Goal: Information Seeking & Learning: Learn about a topic

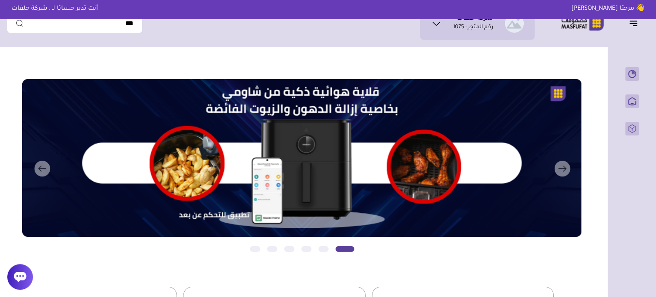
click at [436, 20] on icon at bounding box center [436, 23] width 10 height 10
click at [479, 49] on span "بيانات حسابي" at bounding box center [495, 50] width 33 height 9
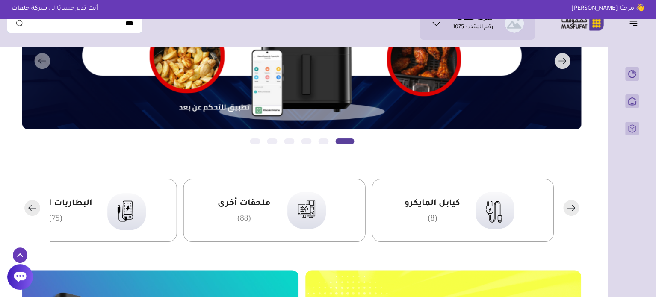
scroll to position [43, 0]
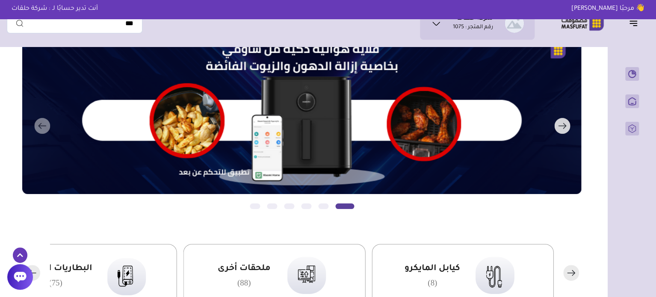
click at [564, 128] on rect "button" at bounding box center [562, 126] width 16 height 16
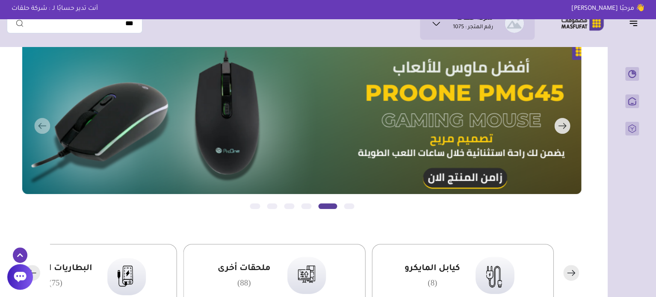
click at [43, 127] on button "التالي" at bounding box center [290, 126] width 559 height 180
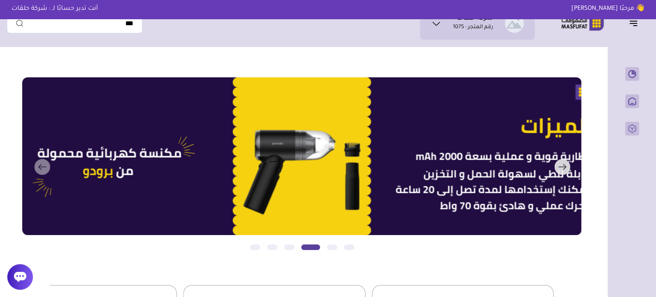
scroll to position [0, 0]
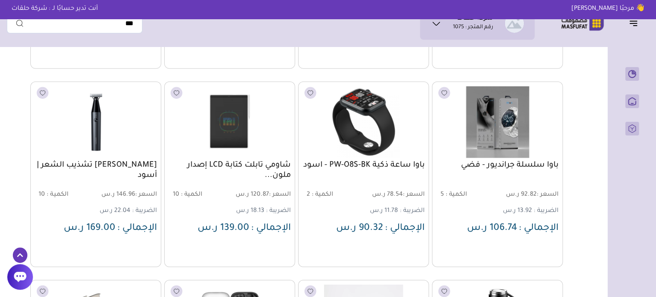
scroll to position [1258, 0]
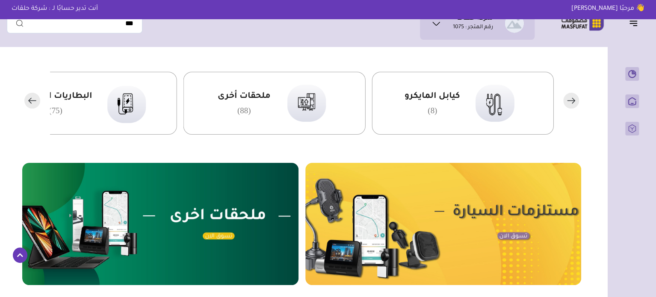
scroll to position [214, 0]
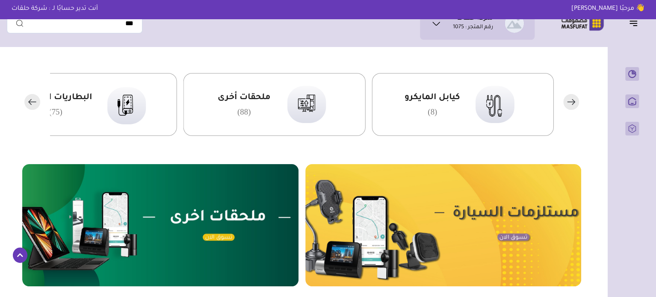
click at [36, 104] on rect "button" at bounding box center [32, 102] width 16 height 16
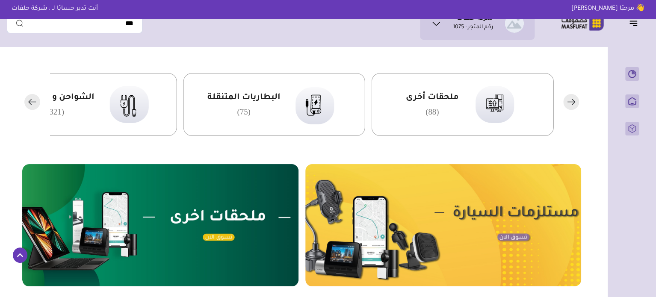
click at [571, 99] on rect "button" at bounding box center [571, 102] width 16 height 16
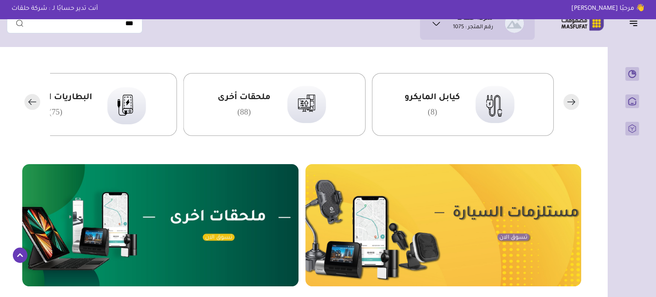
click at [100, 99] on div "البطاريات المتنقلة (75)" at bounding box center [86, 104] width 182 height 63
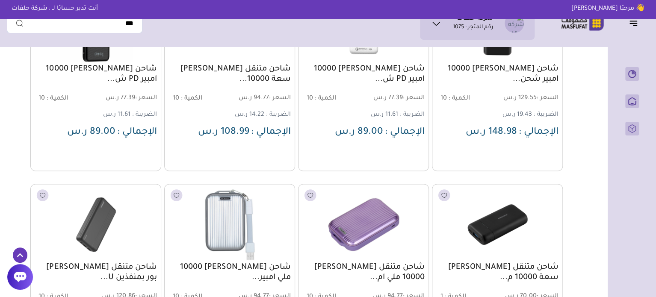
scroll to position [2310, 0]
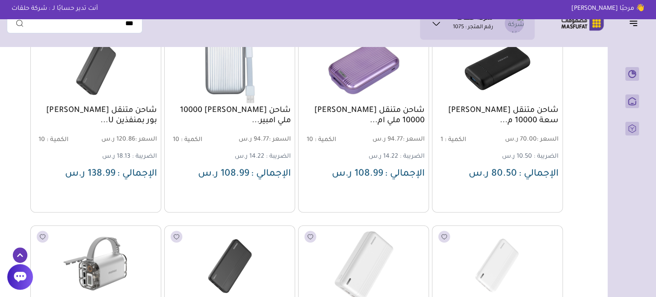
click at [497, 82] on img at bounding box center [497, 67] width 133 height 79
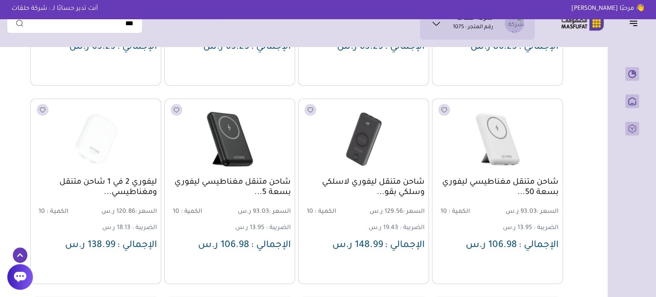
scroll to position [856, 0]
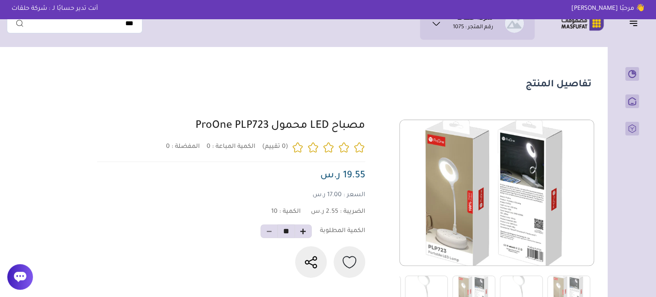
drag, startPoint x: 369, startPoint y: 124, endPoint x: 183, endPoint y: 124, distance: 186.1
click at [183, 124] on div "0 0 10 **" at bounding box center [343, 213] width 497 height 186
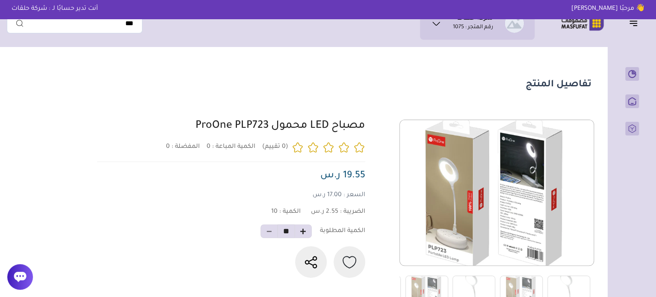
copy link "مصباح LED محمول ProOne PLP723"
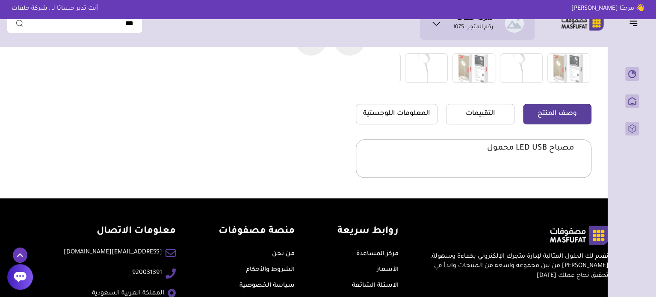
scroll to position [285, 0]
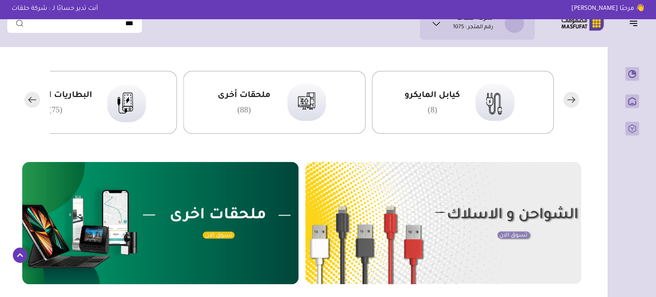
scroll to position [214, 0]
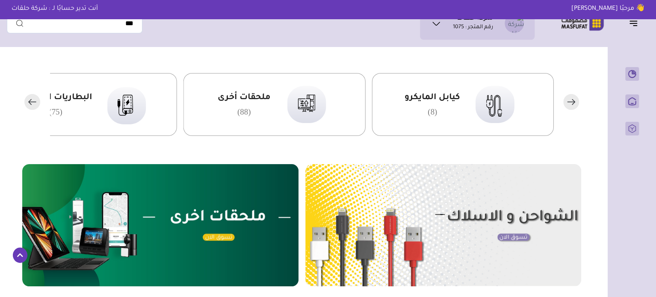
click at [33, 105] on rect "button" at bounding box center [32, 102] width 16 height 16
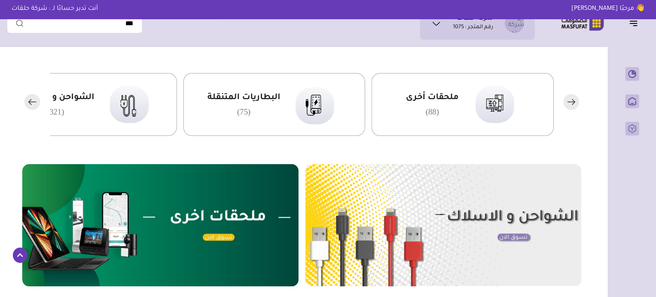
click at [33, 104] on rect "button" at bounding box center [32, 102] width 16 height 16
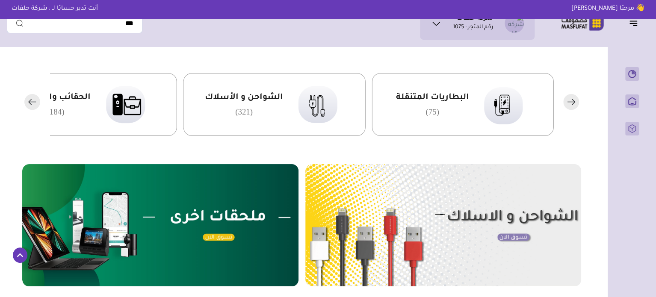
click at [33, 104] on rect "button" at bounding box center [32, 102] width 16 height 16
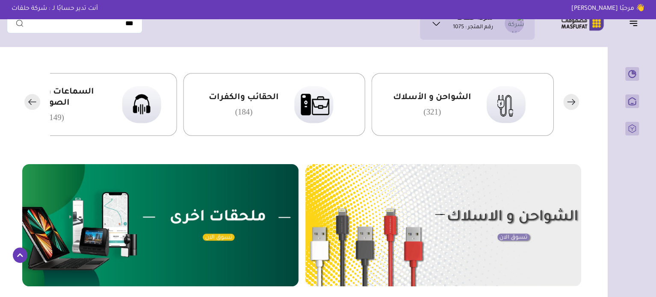
click at [33, 104] on rect "button" at bounding box center [32, 102] width 16 height 16
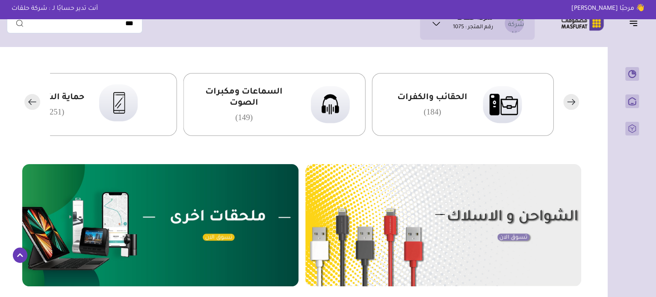
click at [33, 104] on rect "button" at bounding box center [32, 102] width 16 height 16
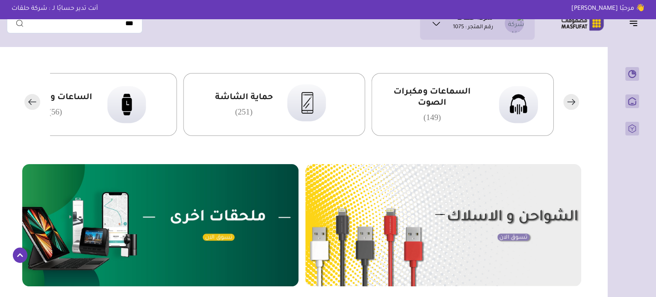
click at [33, 104] on rect "button" at bounding box center [32, 102] width 16 height 16
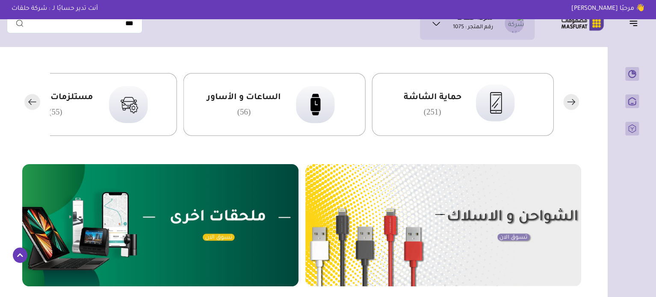
click at [33, 104] on rect "button" at bounding box center [32, 102] width 16 height 16
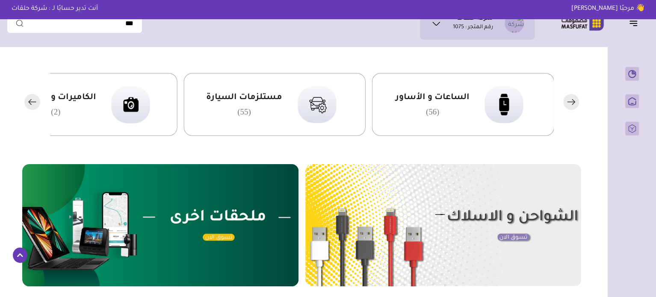
click at [33, 104] on rect "button" at bounding box center [32, 102] width 16 height 16
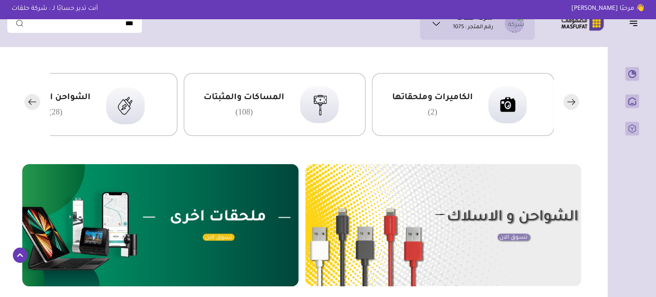
click at [33, 104] on rect "button" at bounding box center [32, 102] width 16 height 16
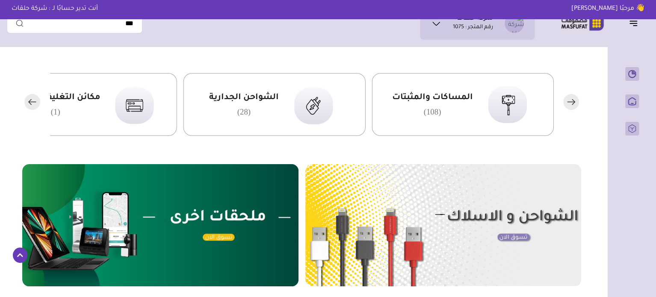
click at [33, 104] on rect "button" at bounding box center [32, 102] width 16 height 16
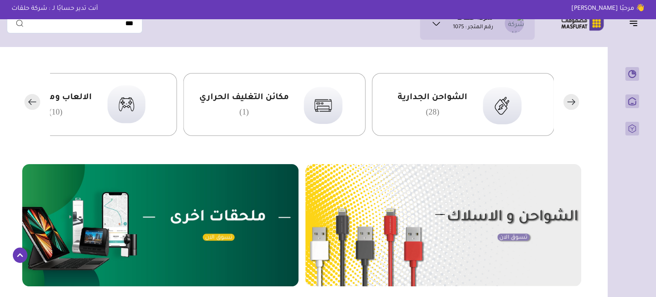
click at [33, 104] on rect "button" at bounding box center [32, 102] width 16 height 16
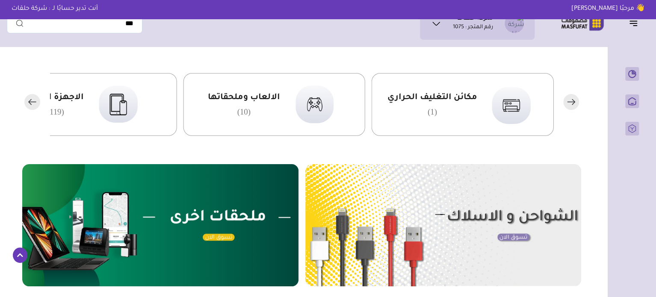
click at [33, 104] on rect "button" at bounding box center [32, 102] width 16 height 16
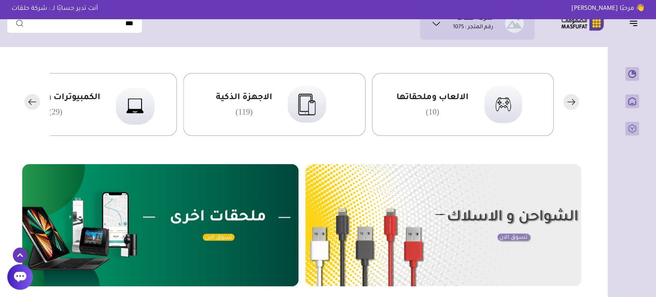
click at [30, 103] on rect "button" at bounding box center [32, 102] width 16 height 16
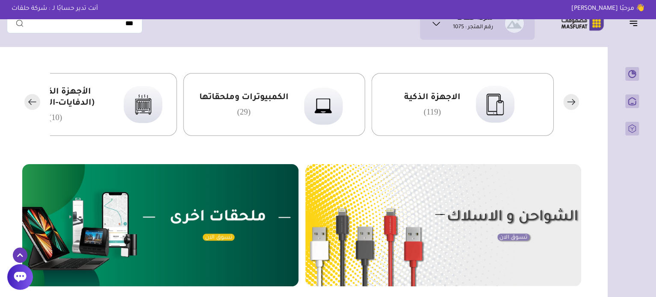
click at [29, 98] on rect "button" at bounding box center [32, 102] width 16 height 16
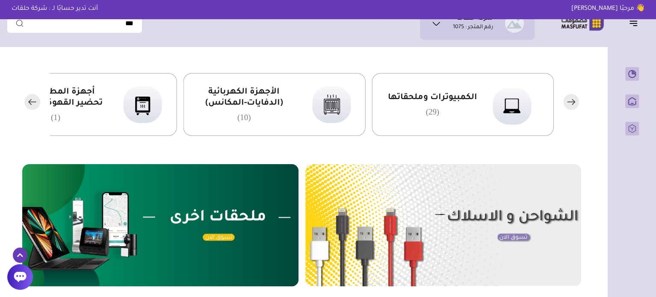
click at [29, 98] on rect "button" at bounding box center [32, 102] width 16 height 16
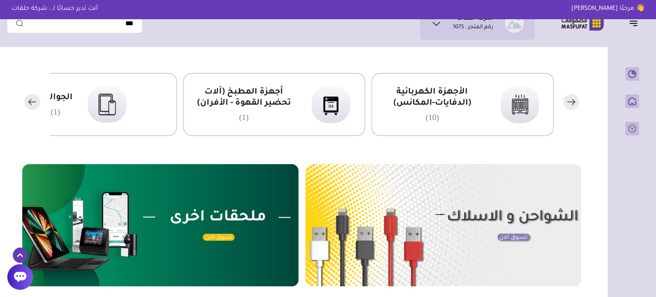
click at [29, 98] on rect "button" at bounding box center [32, 102] width 16 height 16
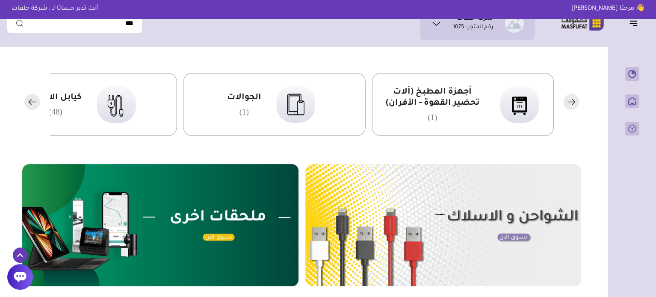
click at [29, 98] on rect "button" at bounding box center [32, 102] width 16 height 16
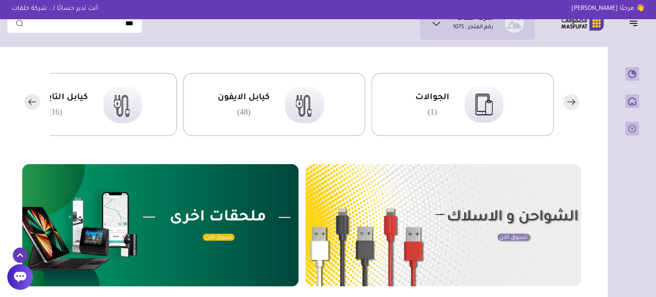
click at [29, 98] on rect "button" at bounding box center [32, 102] width 16 height 16
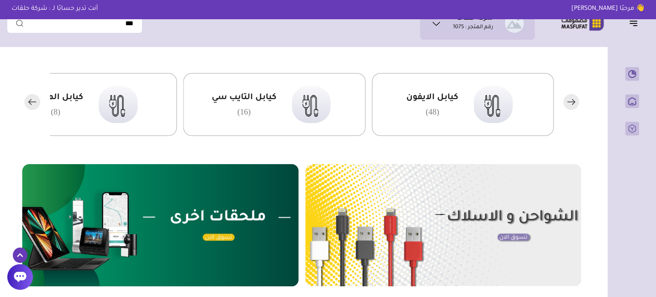
click at [29, 98] on rect "button" at bounding box center [32, 102] width 16 height 16
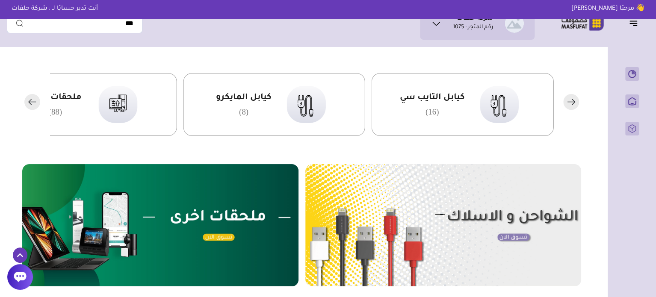
click at [29, 98] on rect "button" at bounding box center [32, 102] width 16 height 16
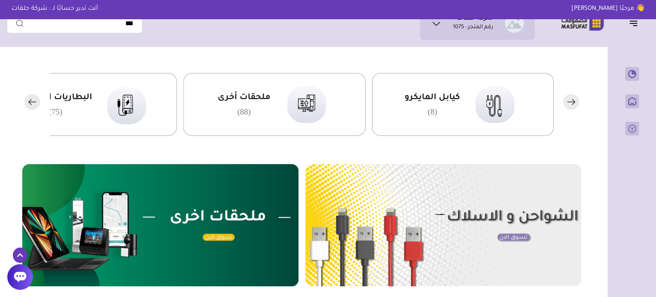
click at [29, 98] on rect "button" at bounding box center [32, 102] width 16 height 16
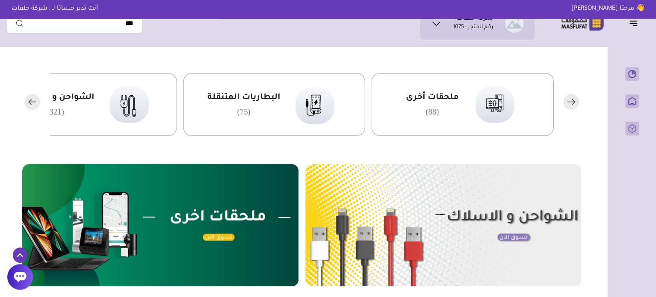
click at [29, 98] on rect "button" at bounding box center [32, 102] width 16 height 16
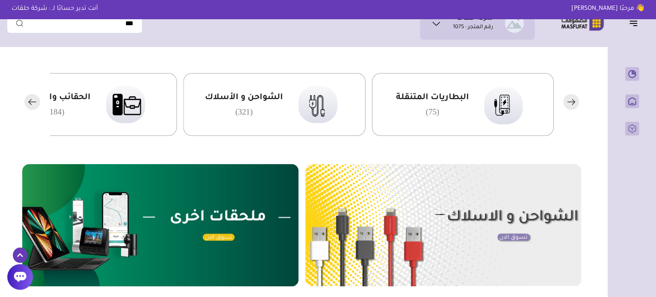
click at [29, 98] on rect "button" at bounding box center [32, 102] width 16 height 16
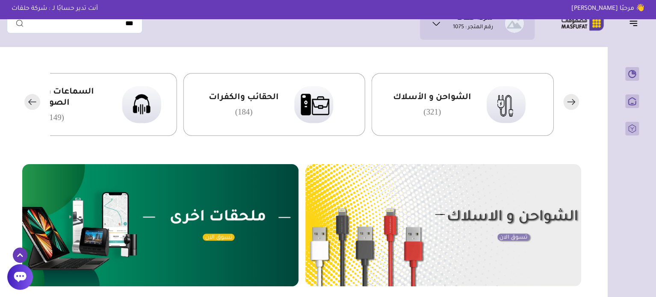
click at [29, 98] on rect "button" at bounding box center [32, 102] width 16 height 16
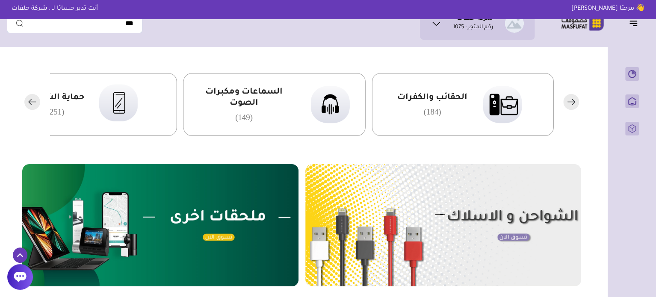
click at [29, 98] on rect "button" at bounding box center [32, 102] width 16 height 16
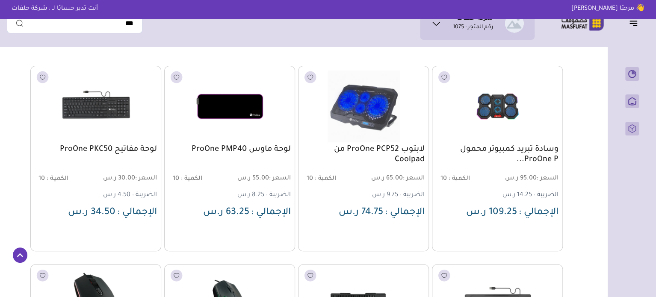
scroll to position [128, 0]
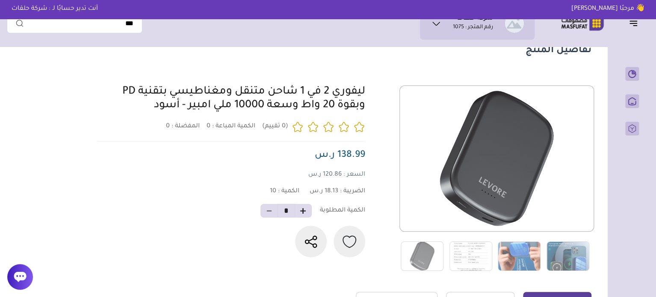
scroll to position [128, 0]
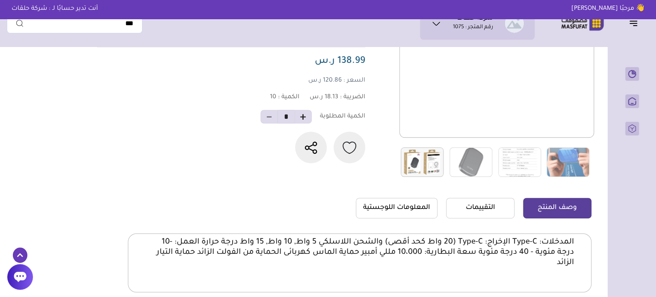
click at [416, 163] on img at bounding box center [422, 163] width 43 height 30
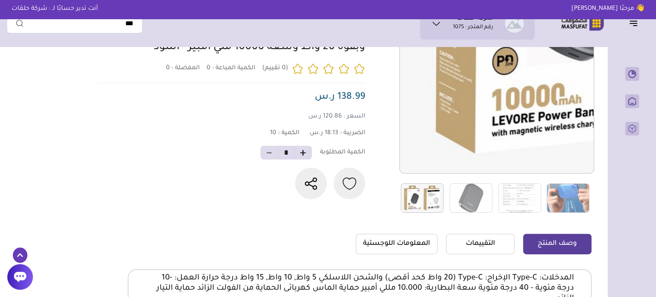
scroll to position [43, 0]
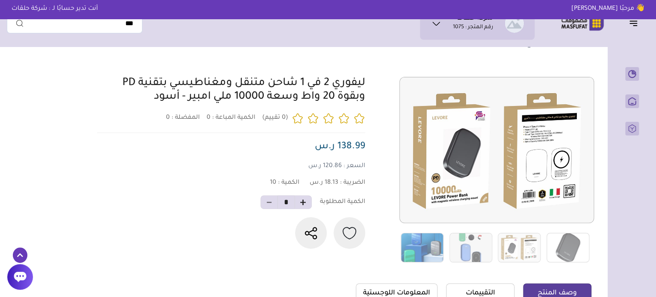
drag, startPoint x: 372, startPoint y: 83, endPoint x: 151, endPoint y: 107, distance: 222.6
click at [151, 107] on div "0 0 10 *" at bounding box center [343, 170] width 497 height 186
copy link "ليفوري 2 في 1 شاحن متنقل ومغناطيسي بتقنية PD وبقوة 20 واط وسعة 10000 ملي امبير …"
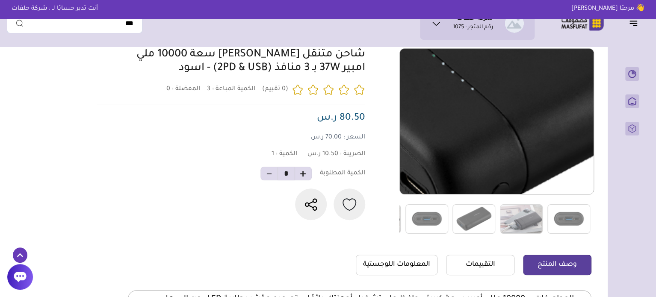
scroll to position [86, 0]
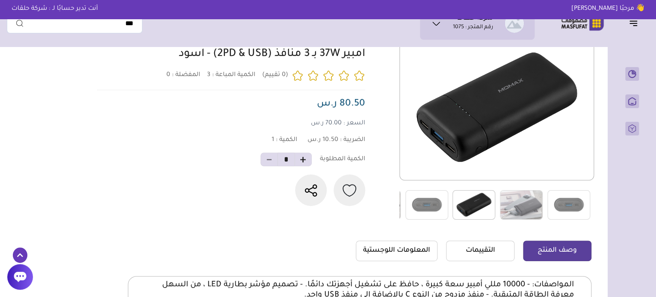
click at [460, 205] on img at bounding box center [474, 205] width 43 height 30
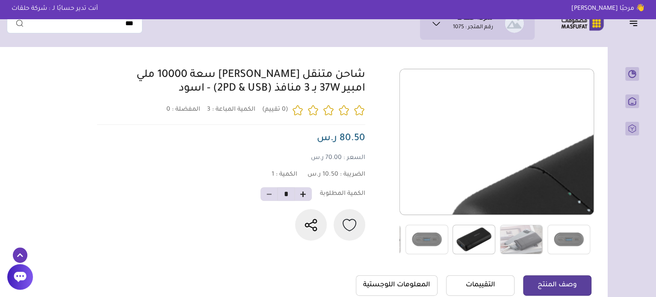
scroll to position [43, 0]
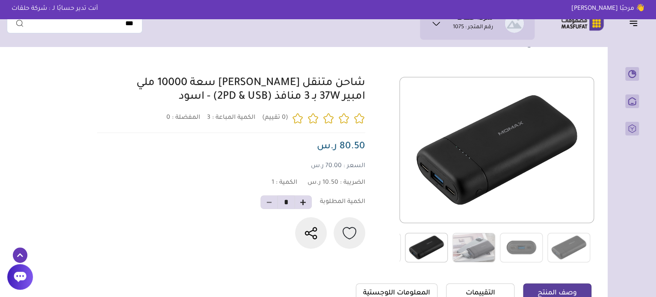
click at [543, 36] on div "شركة حلقات رقم المتجر : 1075 ****** *" at bounding box center [328, 23] width 643 height 33
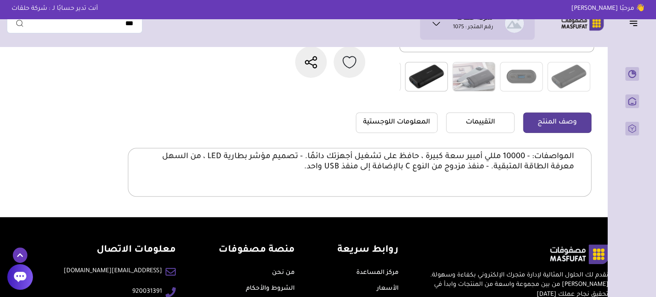
scroll to position [0, 0]
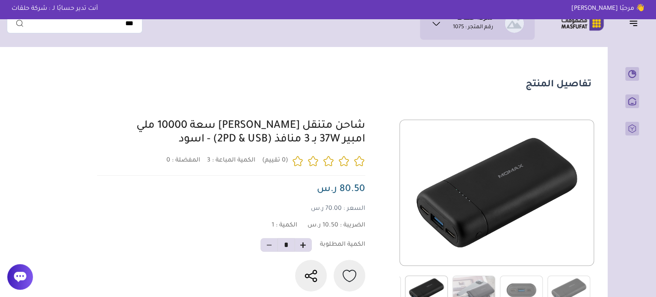
drag, startPoint x: 370, startPoint y: 124, endPoint x: 164, endPoint y: 143, distance: 206.2
click at [164, 143] on div at bounding box center [343, 213] width 497 height 186
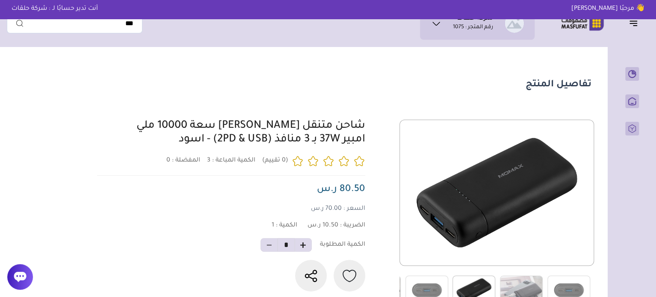
copy link "شاحن متنقل موماكس صغير سعة 10000 ملي امبير 37W بـ 3 منافذ (2PD & USB) - اسود"
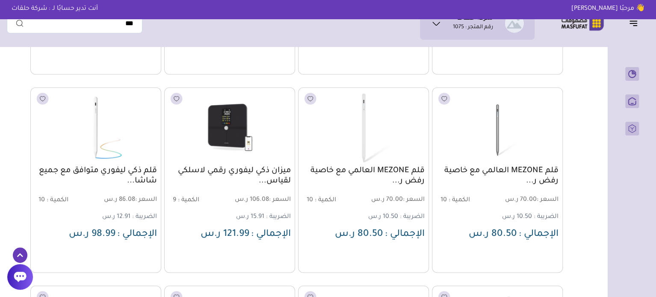
scroll to position [2242, 0]
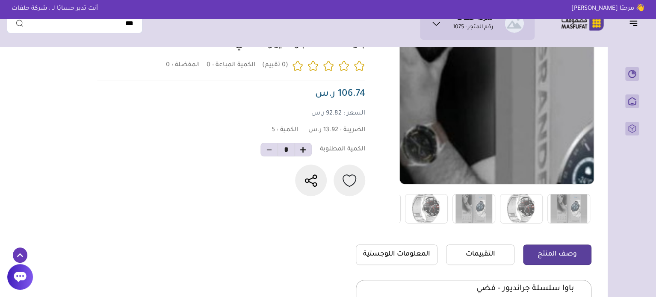
scroll to position [86, 0]
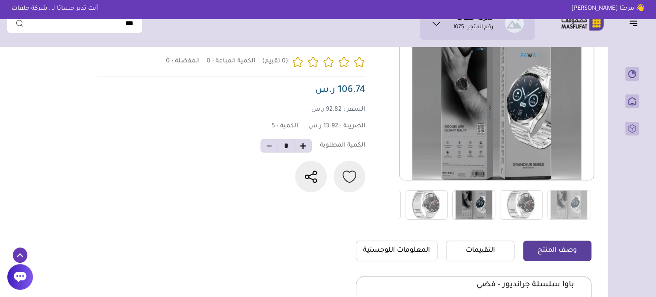
click at [476, 201] on img at bounding box center [474, 205] width 43 height 30
click at [572, 202] on img at bounding box center [569, 205] width 43 height 30
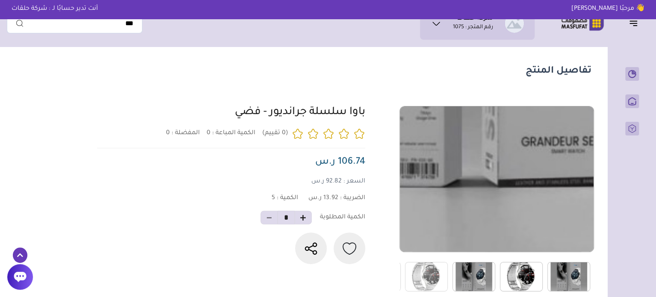
scroll to position [0, 0]
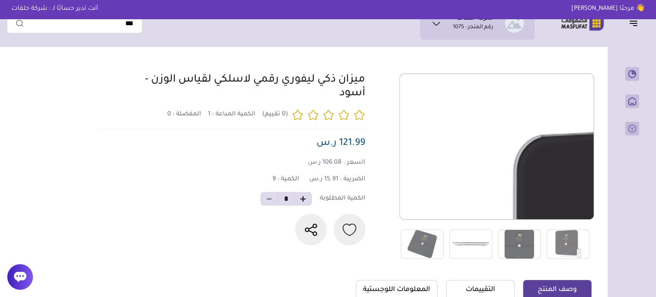
scroll to position [86, 0]
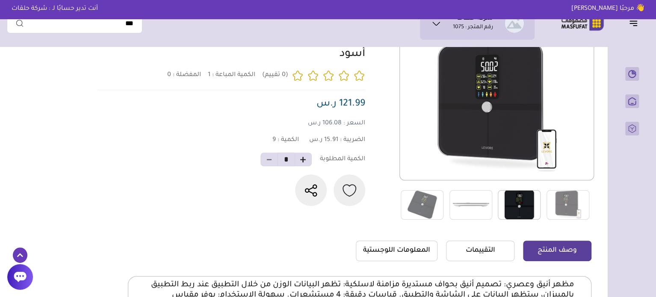
click at [524, 203] on img at bounding box center [519, 205] width 43 height 30
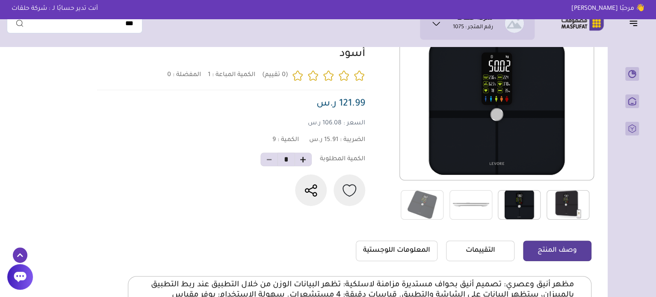
click at [566, 204] on img at bounding box center [568, 205] width 43 height 30
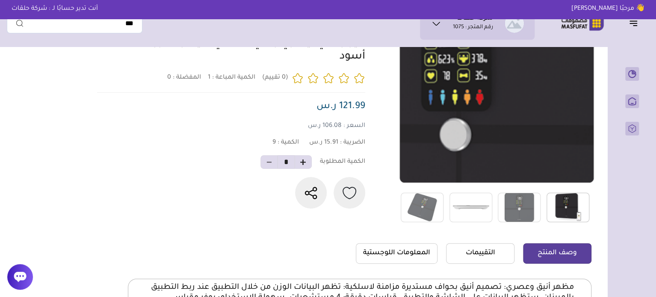
scroll to position [0, 0]
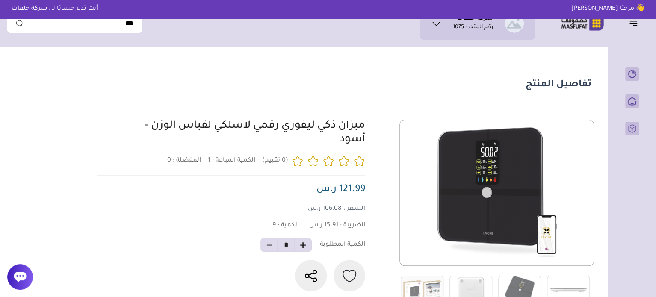
drag, startPoint x: 371, startPoint y: 124, endPoint x: 329, endPoint y: 153, distance: 51.5
click at [329, 153] on div "1 0 9 *" at bounding box center [343, 213] width 497 height 186
click at [344, 125] on link "ميزان ذكي ليفوري رقمي لاسلكي لقياس الوزن - أسود" at bounding box center [255, 133] width 220 height 25
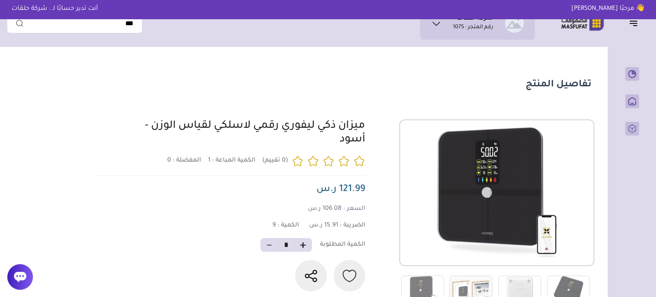
click at [368, 130] on div "1 0 9 *" at bounding box center [343, 213] width 497 height 186
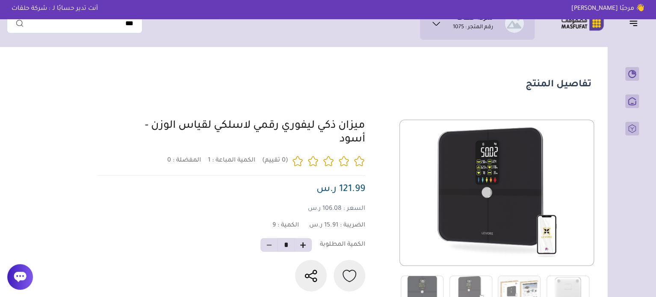
drag, startPoint x: 369, startPoint y: 124, endPoint x: 149, endPoint y: 132, distance: 220.0
click at [149, 132] on div "1 0 9 *" at bounding box center [343, 213] width 497 height 186
copy link "ميزان ذكي ليفوري رقمي لاسلكي لقياس الوزن"
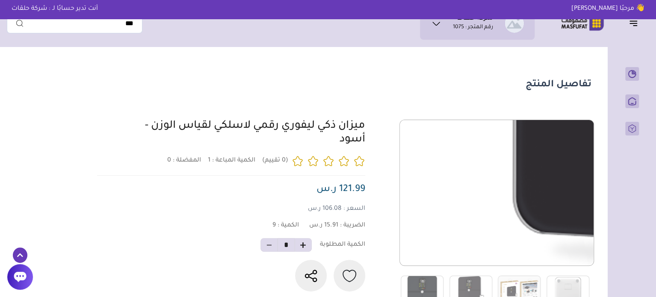
scroll to position [171, 0]
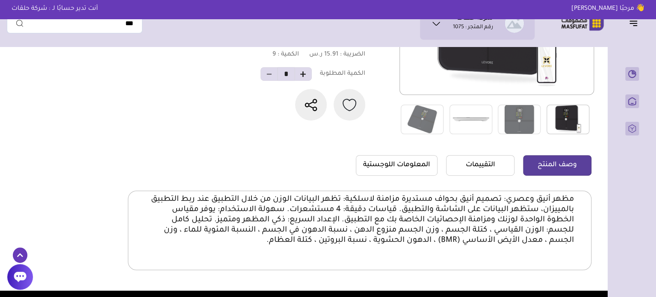
click at [437, 210] on p "مظهر أنيق وعصري: تصميم أنيق بحواف مستديرة مزامنة لاسلكية: تظهر البيانات الوزن م…" at bounding box center [359, 220] width 429 height 51
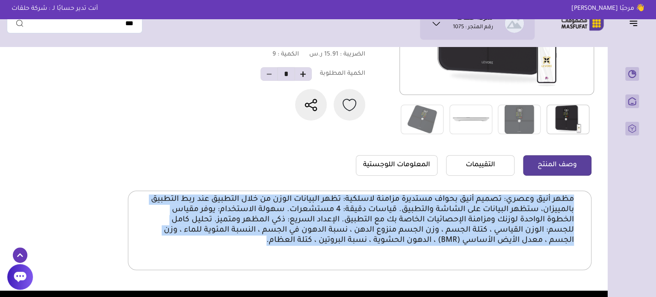
click at [437, 210] on p "مظهر أنيق وعصري: تصميم أنيق بحواف مستديرة مزامنة لاسلكية: تظهر البيانات الوزن م…" at bounding box center [359, 220] width 429 height 51
copy body "lore ipsu dolor: sitam cons adipi elitsed doeius tempori: utla etdolore magna a…"
